Goal: Task Accomplishment & Management: Use online tool/utility

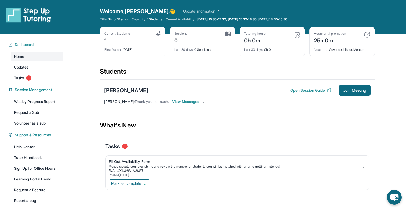
scroll to position [22, 0]
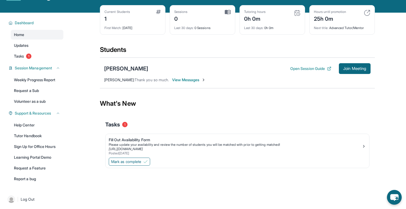
click at [186, 79] on span "View Messages" at bounding box center [189, 79] width 34 height 5
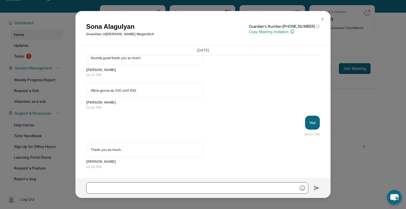
scroll to position [656, 0]
click at [323, 15] on button at bounding box center [322, 19] width 11 height 11
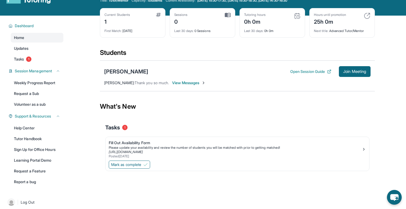
scroll to position [15, 0]
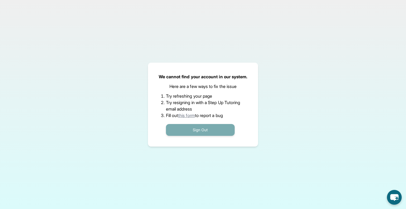
click at [209, 128] on button "Sign Out" at bounding box center [200, 130] width 69 height 12
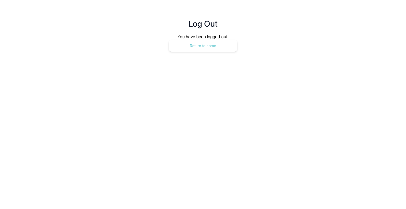
click at [229, 45] on button "Return to home" at bounding box center [203, 46] width 69 height 12
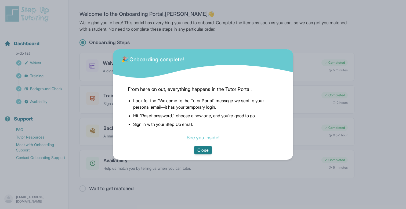
click at [210, 151] on button "Close" at bounding box center [202, 150] width 17 height 9
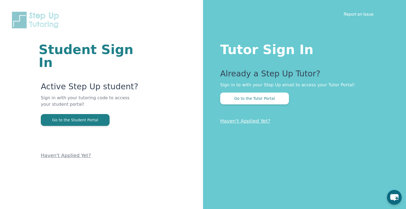
click at [240, 100] on button "Go to the Tutor Portal" at bounding box center [254, 98] width 69 height 12
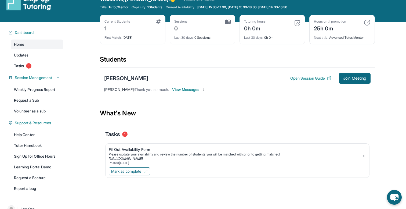
scroll to position [14, 0]
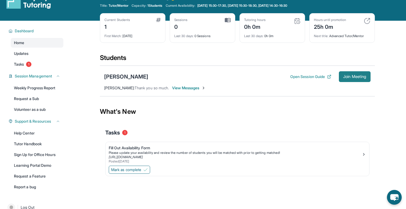
click at [350, 77] on span "Join Meeting" at bounding box center [354, 76] width 23 height 3
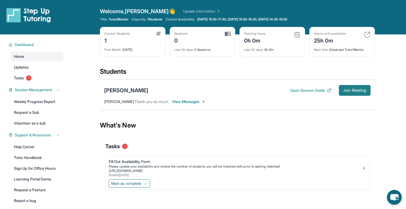
click at [351, 87] on button "Join Meeting" at bounding box center [355, 90] width 32 height 11
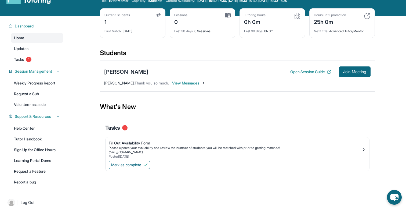
scroll to position [21, 0]
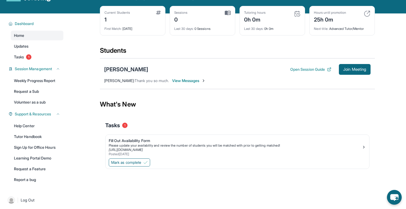
click at [135, 66] on div "[PERSON_NAME]" at bounding box center [126, 70] width 44 height 8
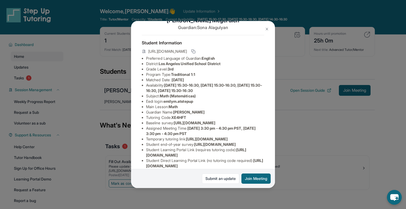
scroll to position [0, 0]
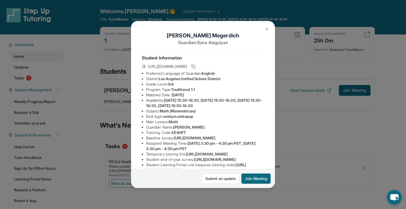
click at [187, 67] on span "[URL][DOMAIN_NAME]" at bounding box center [167, 66] width 39 height 5
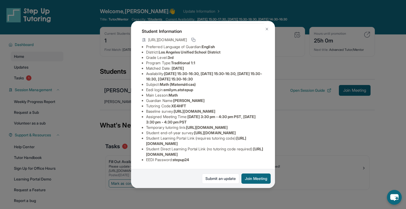
scroll to position [50, 94]
drag, startPoint x: 145, startPoint y: 93, endPoint x: 271, endPoint y: 102, distance: 126.1
click at [264, 102] on ul "Preferred Language of Guardian: English District: [GEOGRAPHIC_DATA] Unified Sch…" at bounding box center [203, 103] width 122 height 118
click at [215, 109] on span "[URL][DOMAIN_NAME]" at bounding box center [195, 111] width 42 height 5
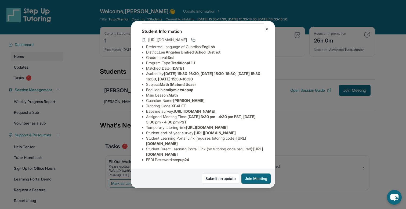
drag, startPoint x: 275, startPoint y: 104, endPoint x: 139, endPoint y: 94, distance: 136.6
click at [139, 94] on div "Emily Megerdich Guardian: Sona Alagulyan Student Information https://student-po…" at bounding box center [203, 104] width 144 height 167
copy span "https://airtable.com/apprlfn8WjpjBUn2G/shrK0QR6AaNyG5psY?prefill_Type%20of%20Fo…"
click at [223, 87] on li "Eedi login : emilym.atstepup" at bounding box center [205, 89] width 118 height 5
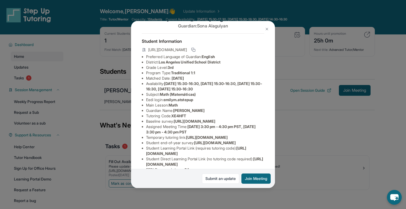
scroll to position [17, 0]
drag, startPoint x: 144, startPoint y: 127, endPoint x: 260, endPoint y: 137, distance: 116.5
click at [260, 137] on ul "Preferred Language of Guardian: English District: Los Angeles Unified School Di…" at bounding box center [203, 113] width 122 height 118
click at [251, 124] on li "Baseline survey : https://airtable.com/apprlfn8WjpjBUn2G/shrK0QR6AaNyG5psY?pref…" at bounding box center [205, 120] width 118 height 5
drag, startPoint x: 269, startPoint y: 136, endPoint x: 142, endPoint y: 124, distance: 127.1
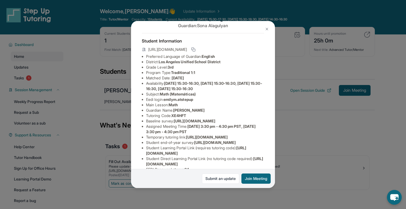
click at [142, 124] on div "Emily Megerdich Guardian: Sona Alagulyan Student Information https://student-po…" at bounding box center [203, 104] width 144 height 167
copy span "https://airtable.com/apprlfn8WjpjBUn2G/shrK0QR6AaNyG5psY?prefill_Type%20of%20Fo…"
click at [229, 58] on li "Preferred Language of Guardian: English" at bounding box center [205, 56] width 118 height 5
click at [265, 29] on img at bounding box center [267, 29] width 4 height 4
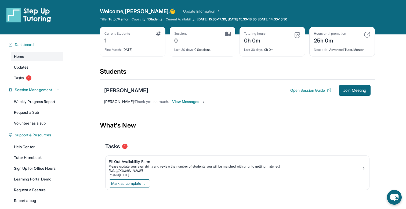
click at [232, 144] on div "Tasks 1" at bounding box center [237, 146] width 264 height 8
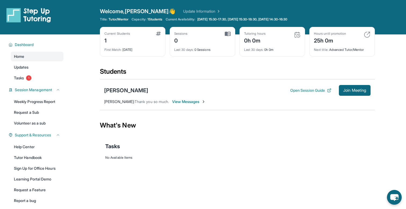
scroll to position [34, 0]
